Goal: Task Accomplishment & Management: Manage account settings

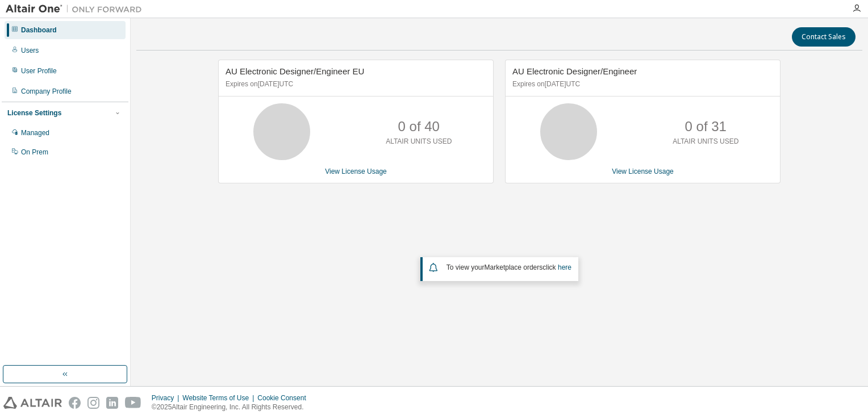
click at [336, 173] on link "View License Usage" at bounding box center [356, 171] width 62 height 8
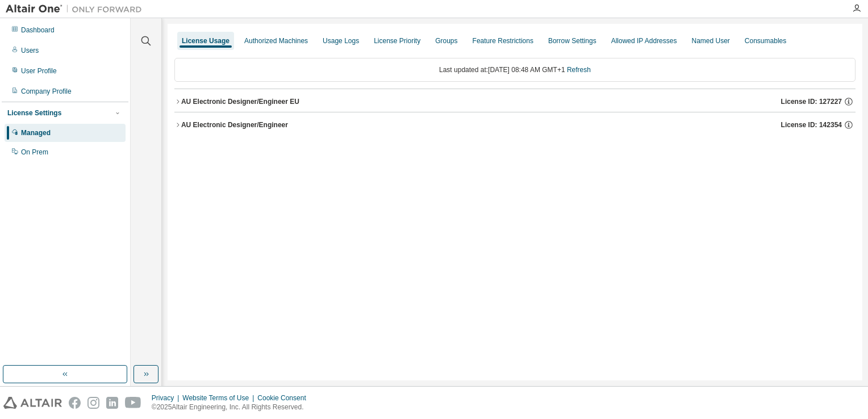
click at [316, 106] on button "AU Electronic Designer/Engineer EU License ID: 127227" at bounding box center [514, 101] width 681 height 25
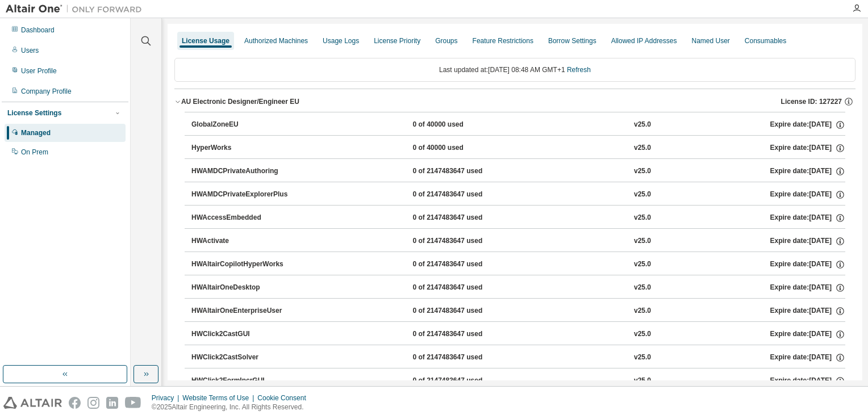
click at [45, 75] on div "User Profile" at bounding box center [39, 70] width 36 height 9
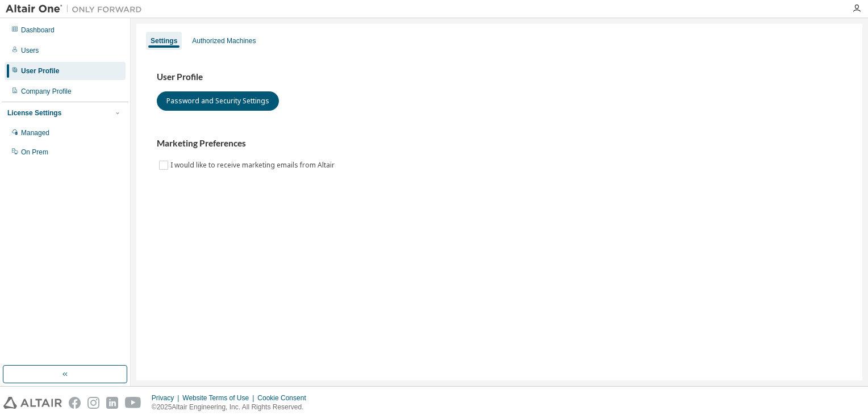
click at [229, 39] on div "Authorized Machines" at bounding box center [224, 40] width 64 height 9
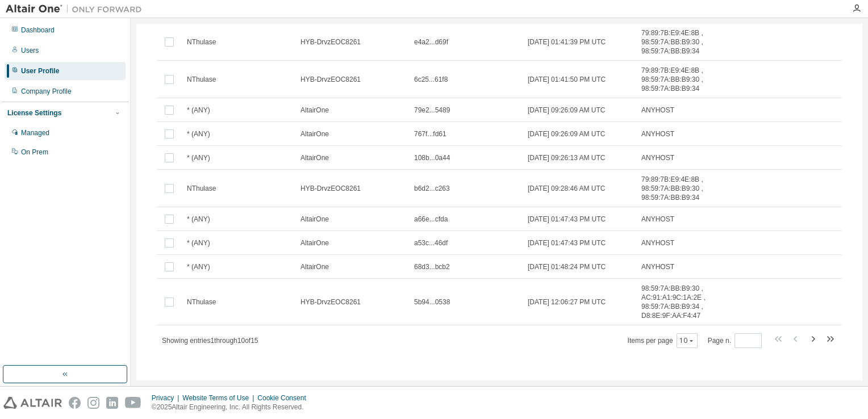
scroll to position [30, 0]
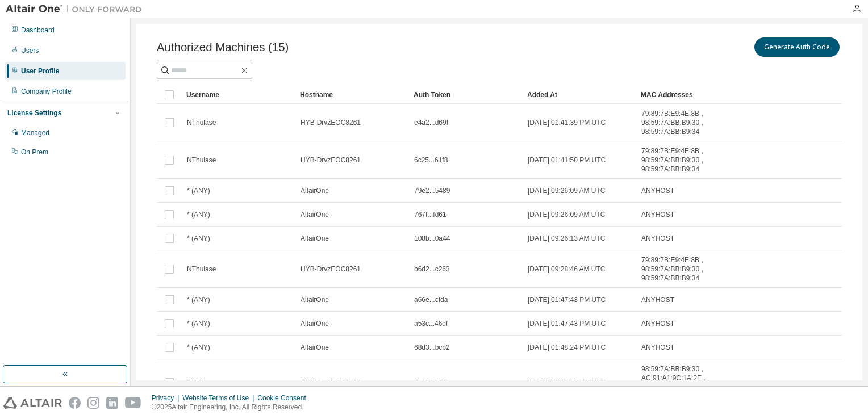
click at [39, 48] on div "Users" at bounding box center [65, 50] width 121 height 18
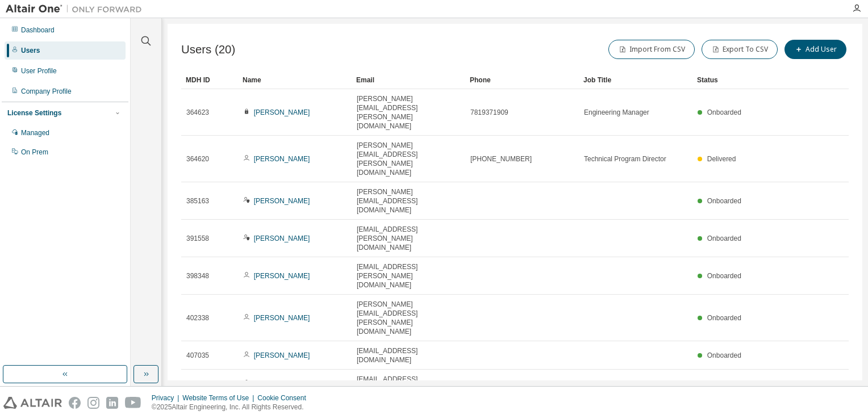
click at [30, 115] on div "License Settings" at bounding box center [34, 112] width 54 height 9
click at [35, 30] on div "Dashboard" at bounding box center [37, 30] width 33 height 9
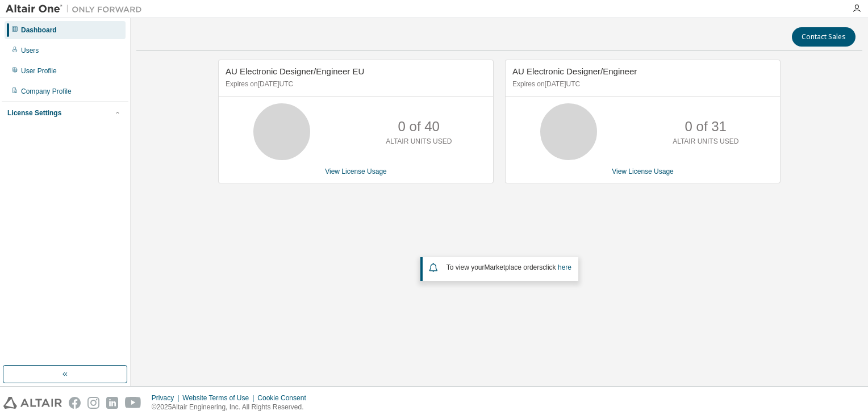
click at [346, 171] on link "View License Usage" at bounding box center [356, 171] width 62 height 8
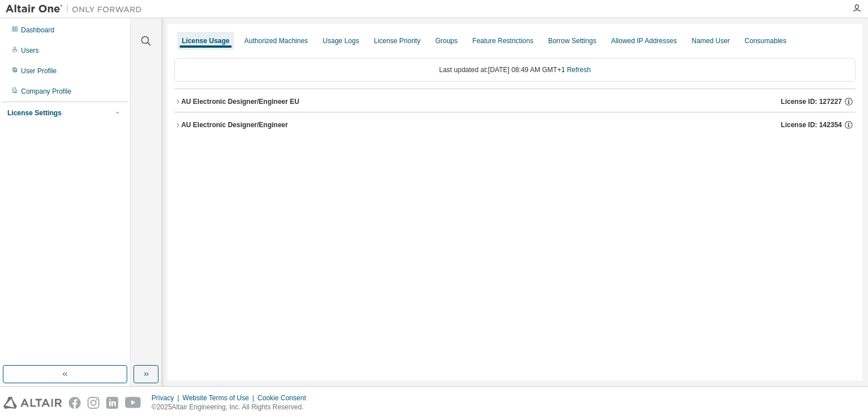
click at [327, 37] on div "Usage Logs" at bounding box center [340, 40] width 36 height 9
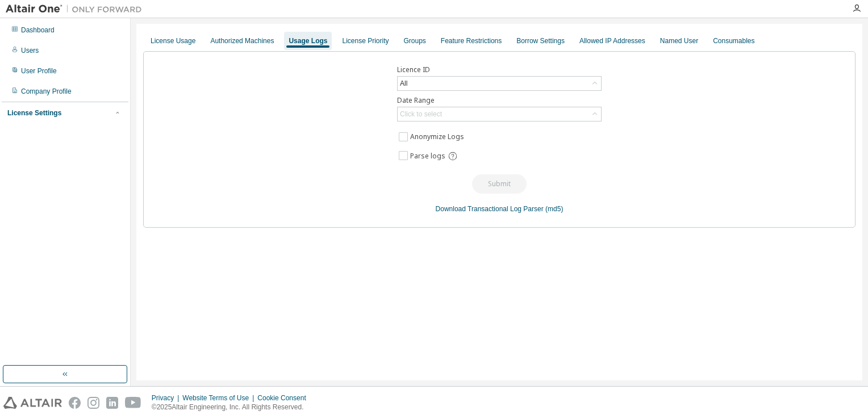
click at [668, 39] on div "Named User" at bounding box center [679, 40] width 38 height 9
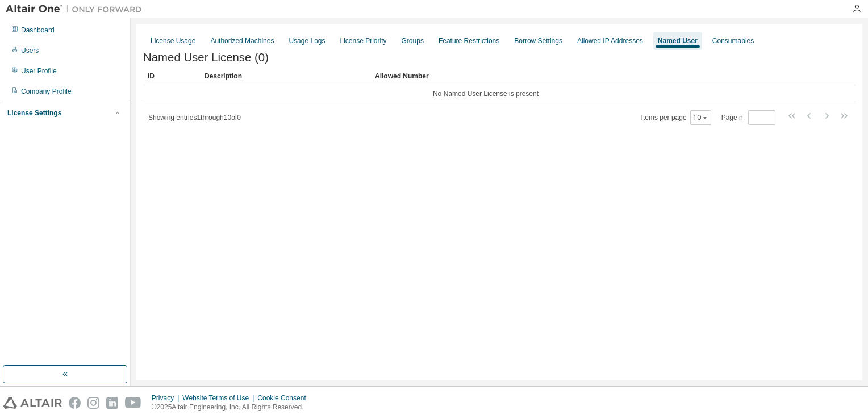
click at [303, 42] on div "Usage Logs" at bounding box center [306, 40] width 36 height 9
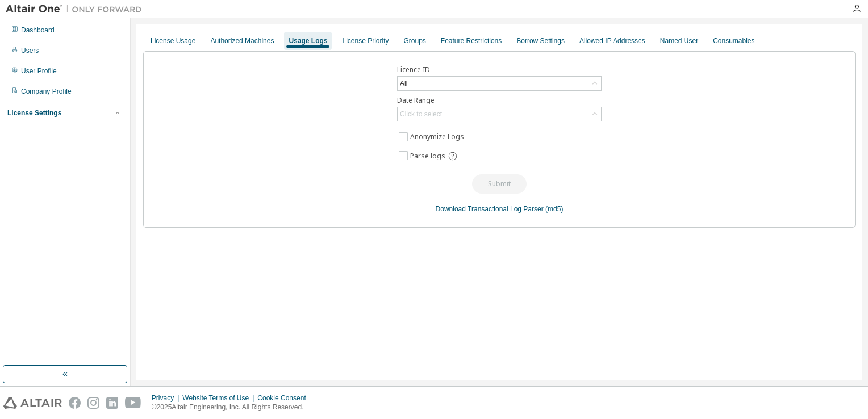
click at [239, 42] on div "Authorized Machines" at bounding box center [242, 40] width 64 height 9
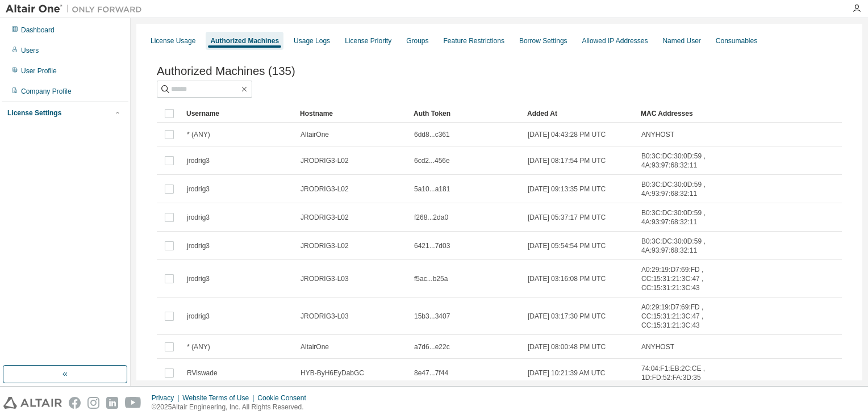
click at [177, 37] on div "License Usage" at bounding box center [172, 40] width 45 height 9
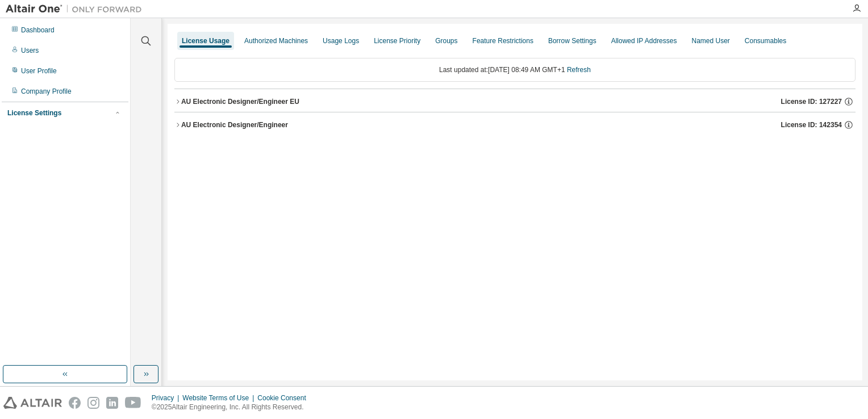
click at [176, 105] on button "AU Electronic Designer/Engineer EU License ID: 127227" at bounding box center [514, 101] width 681 height 25
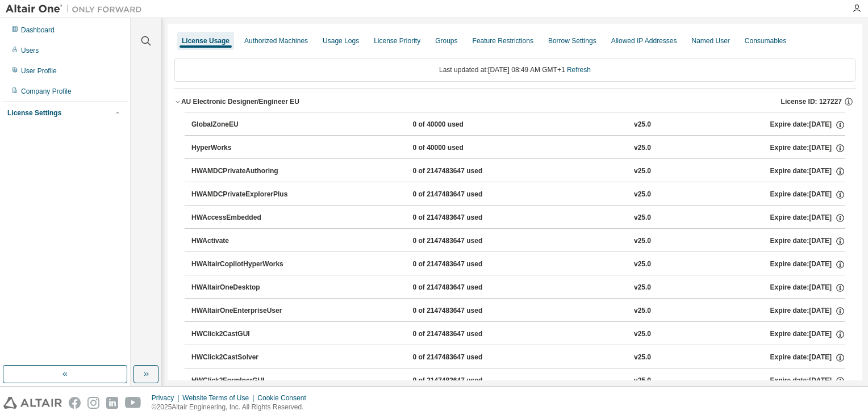
click at [35, 114] on div "License Settings" at bounding box center [34, 112] width 54 height 9
click at [45, 153] on div "On Prem" at bounding box center [34, 152] width 27 height 9
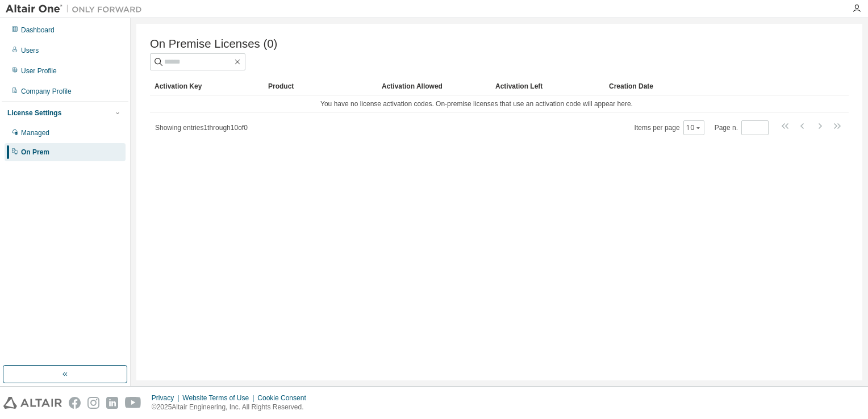
click at [44, 91] on div "Company Profile" at bounding box center [46, 91] width 51 height 9
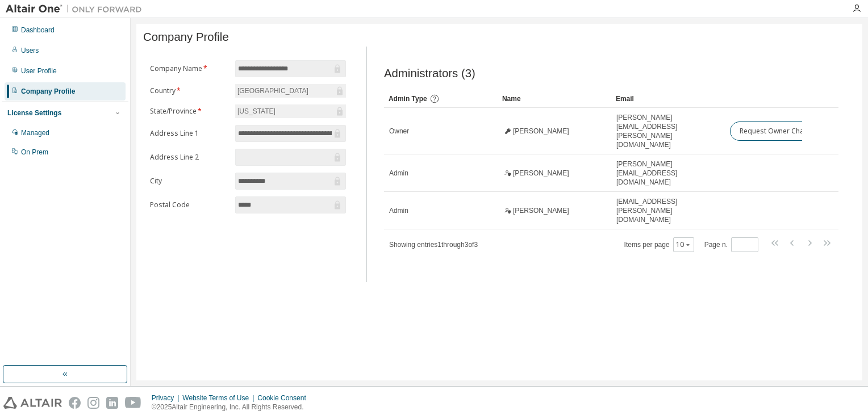
click at [37, 33] on div "Dashboard" at bounding box center [37, 30] width 33 height 9
